Goal: Use online tool/utility: Use online tool/utility

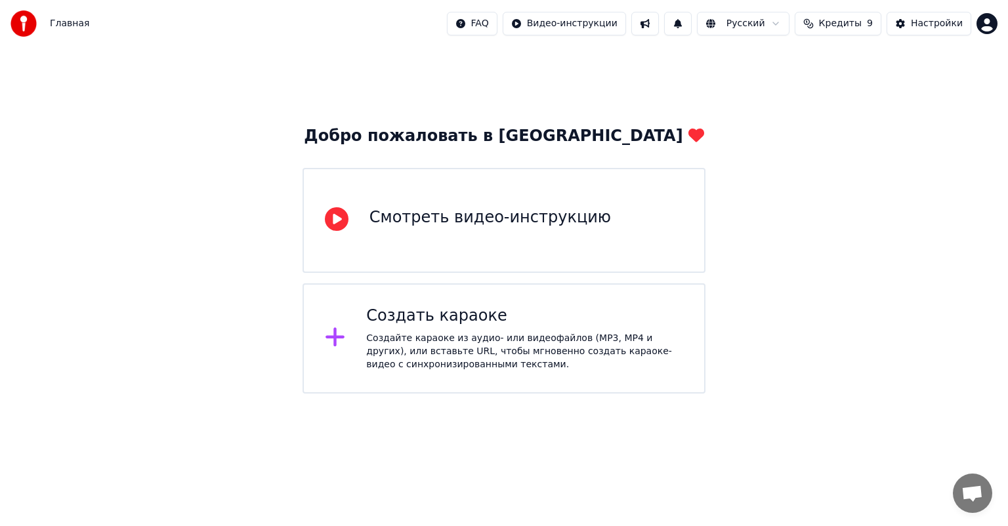
click at [348, 344] on div at bounding box center [340, 338] width 31 height 26
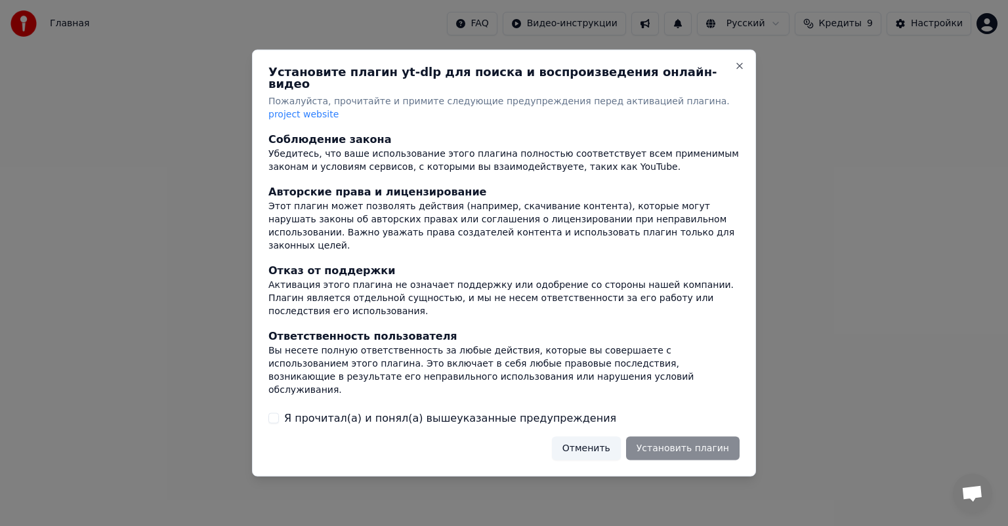
click at [268, 413] on button "Я прочитал(а) и понял(а) вышеуказанные предупреждения" at bounding box center [273, 418] width 10 height 10
click at [688, 436] on button "Установить плагин" at bounding box center [683, 448] width 114 height 24
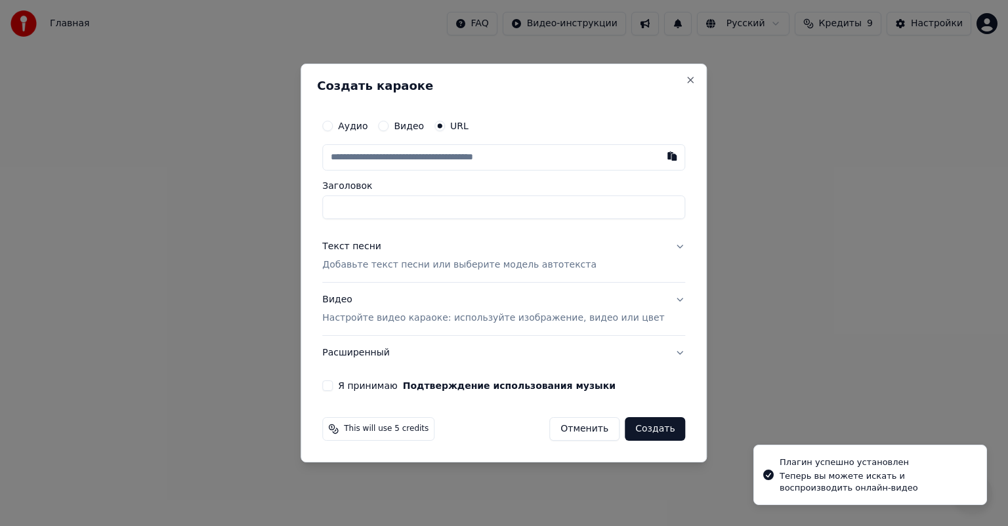
click at [333, 129] on button "Аудио" at bounding box center [327, 126] width 10 height 10
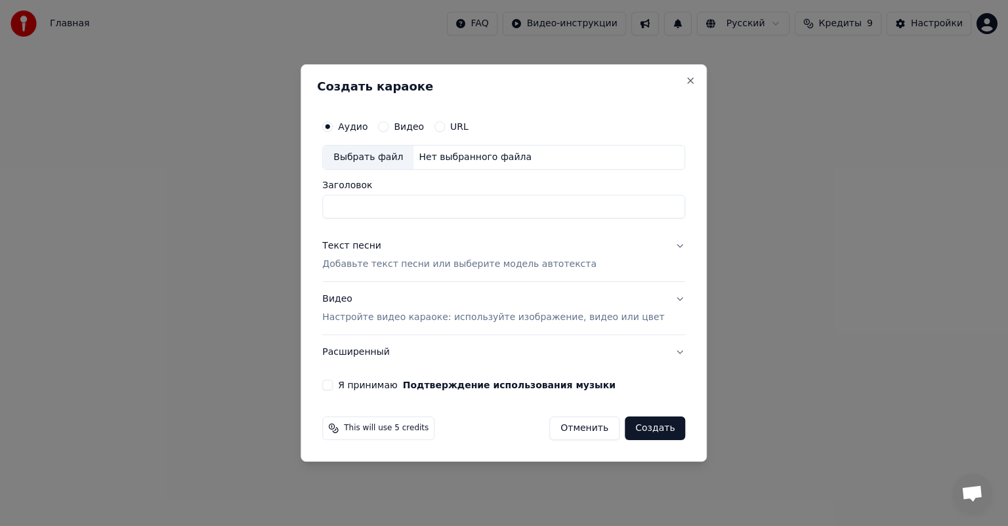
click at [373, 160] on div "Выбрать файл" at bounding box center [368, 158] width 91 height 24
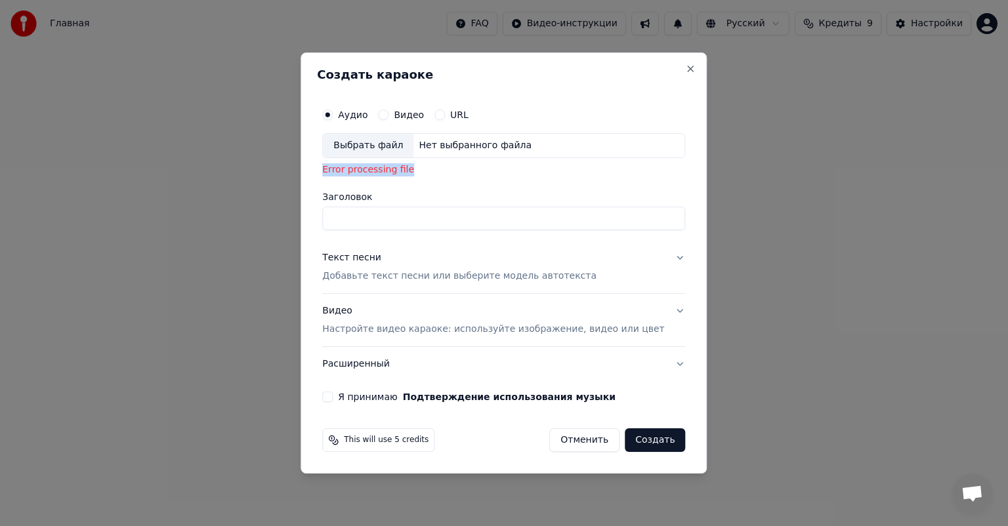
drag, startPoint x: 342, startPoint y: 170, endPoint x: 423, endPoint y: 172, distance: 80.7
click at [423, 172] on div "Error processing file" at bounding box center [503, 169] width 363 height 13
copy div "Error processing file"
click at [375, 150] on div "Выбрать файл" at bounding box center [368, 146] width 91 height 24
drag, startPoint x: 346, startPoint y: 171, endPoint x: 438, endPoint y: 171, distance: 91.9
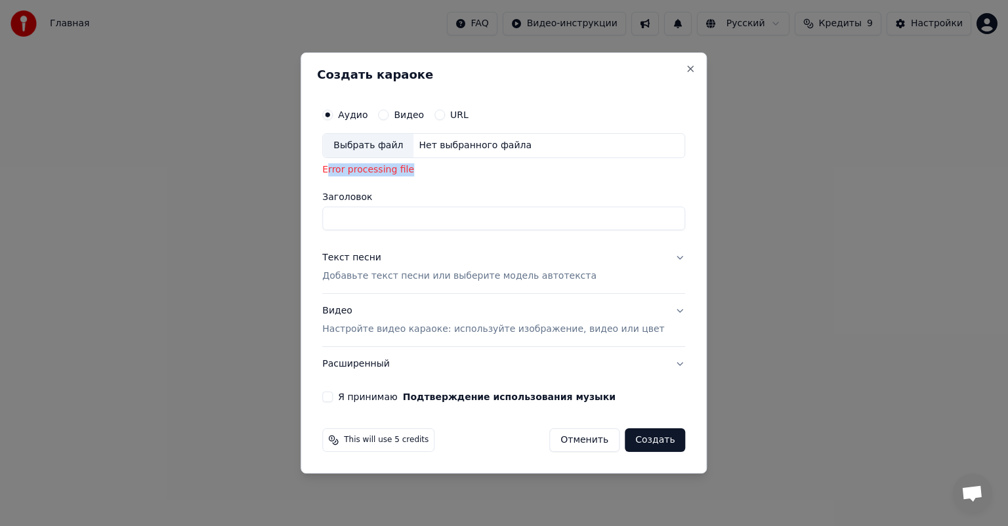
click at [438, 171] on div "Error processing file" at bounding box center [503, 169] width 363 height 13
click at [365, 171] on div "Error processing file" at bounding box center [503, 169] width 363 height 13
drag, startPoint x: 341, startPoint y: 170, endPoint x: 430, endPoint y: 170, distance: 89.9
click at [430, 170] on div "Аудио Видео URL Выбрать файл Нет выбранного файла Error processing file Заголов…" at bounding box center [503, 251] width 373 height 311
copy div "Error processing file"
